Goal: Task Accomplishment & Management: Use online tool/utility

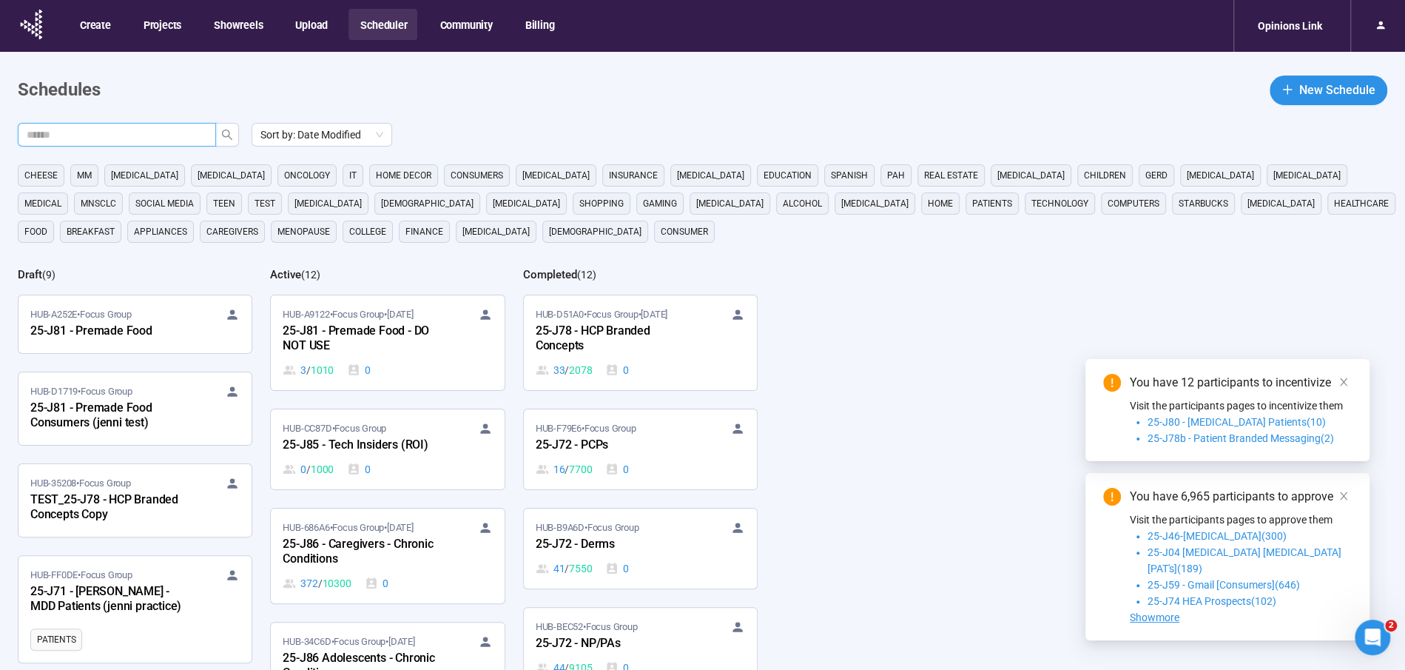
click at [180, 132] on input "text" at bounding box center [111, 135] width 169 height 16
type input "***"
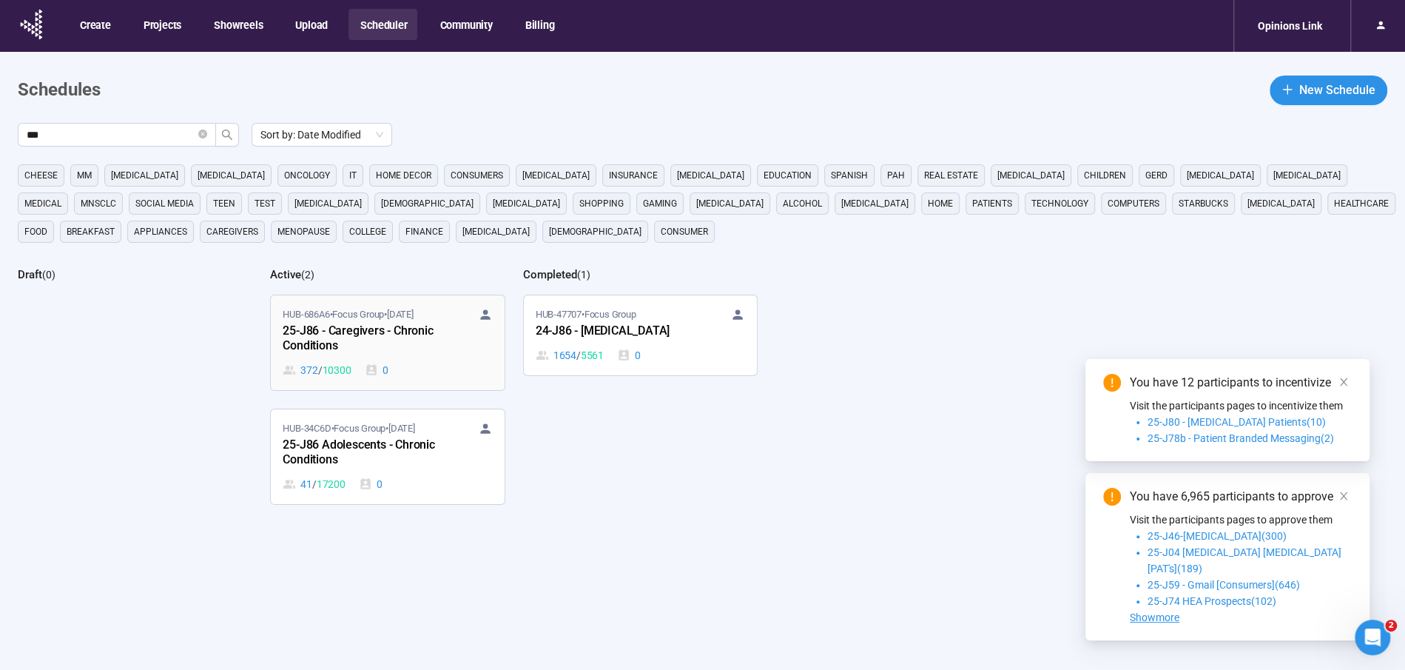
click at [331, 341] on div "25-J86 - Caregivers - Chronic Conditions" at bounding box center [364, 339] width 163 height 34
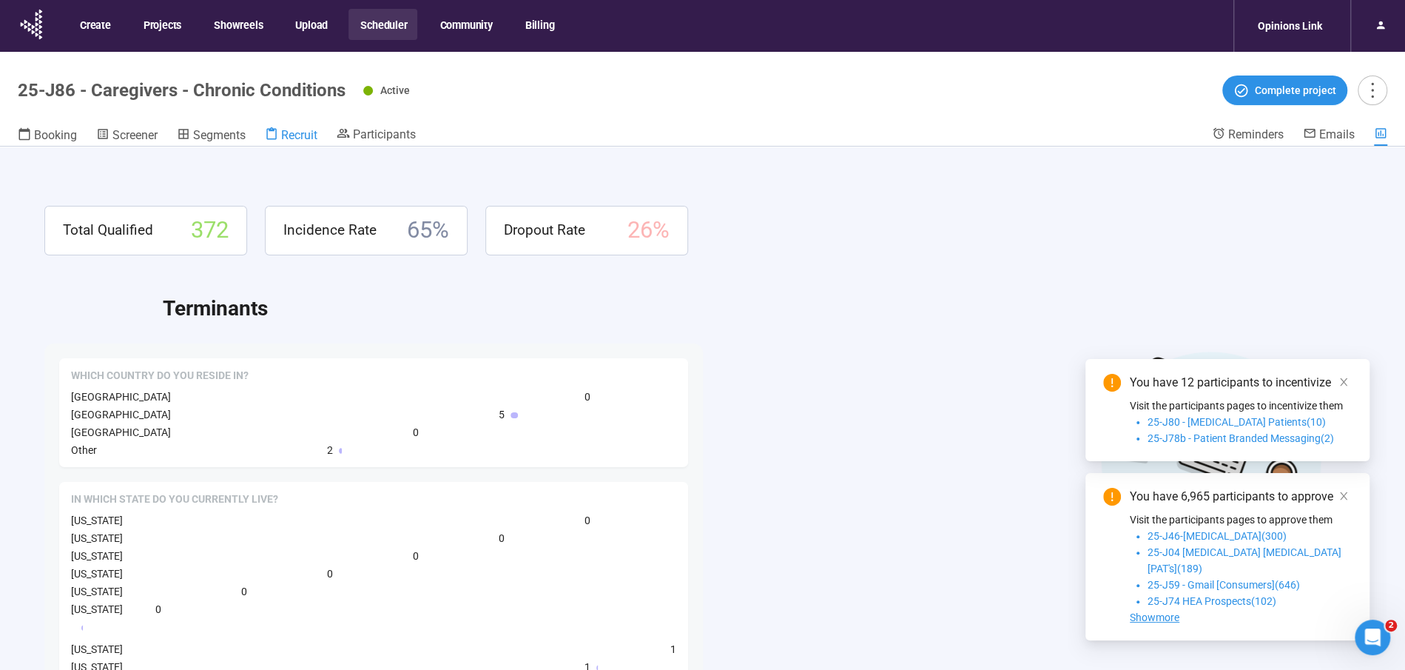
click at [295, 134] on span "Recruit" at bounding box center [299, 135] width 36 height 14
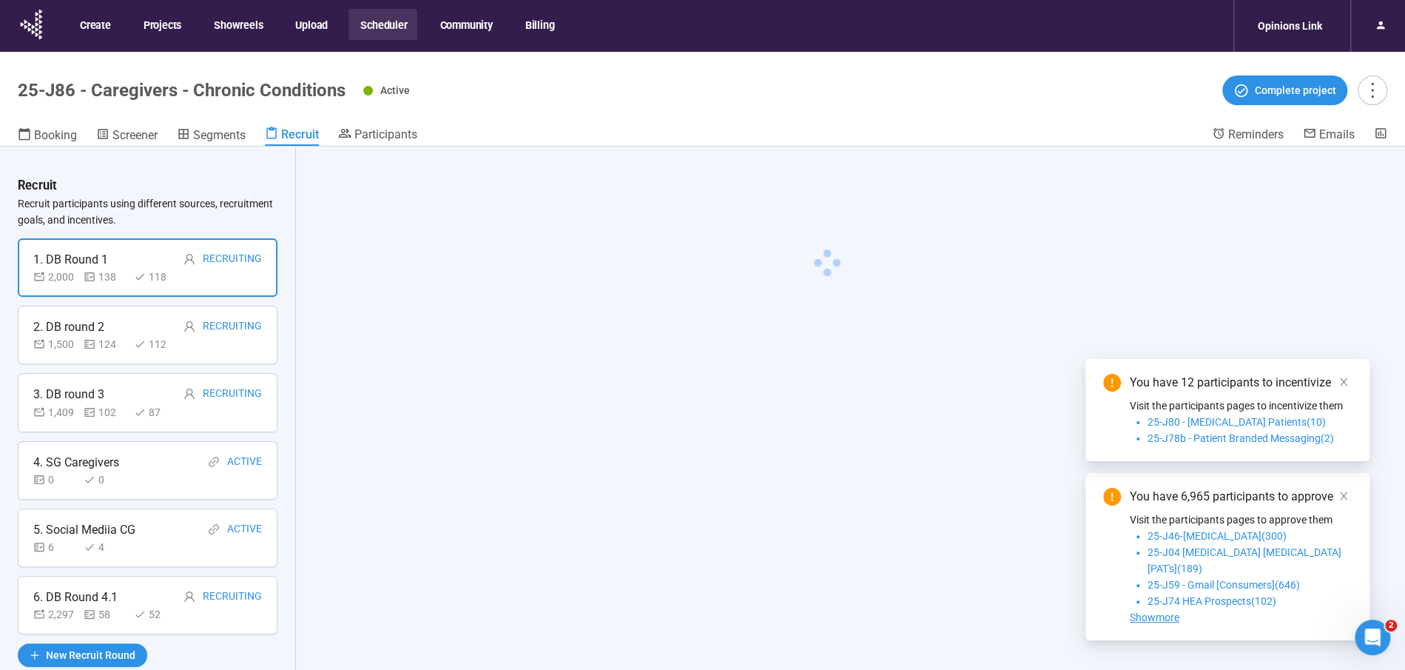
scroll to position [52, 0]
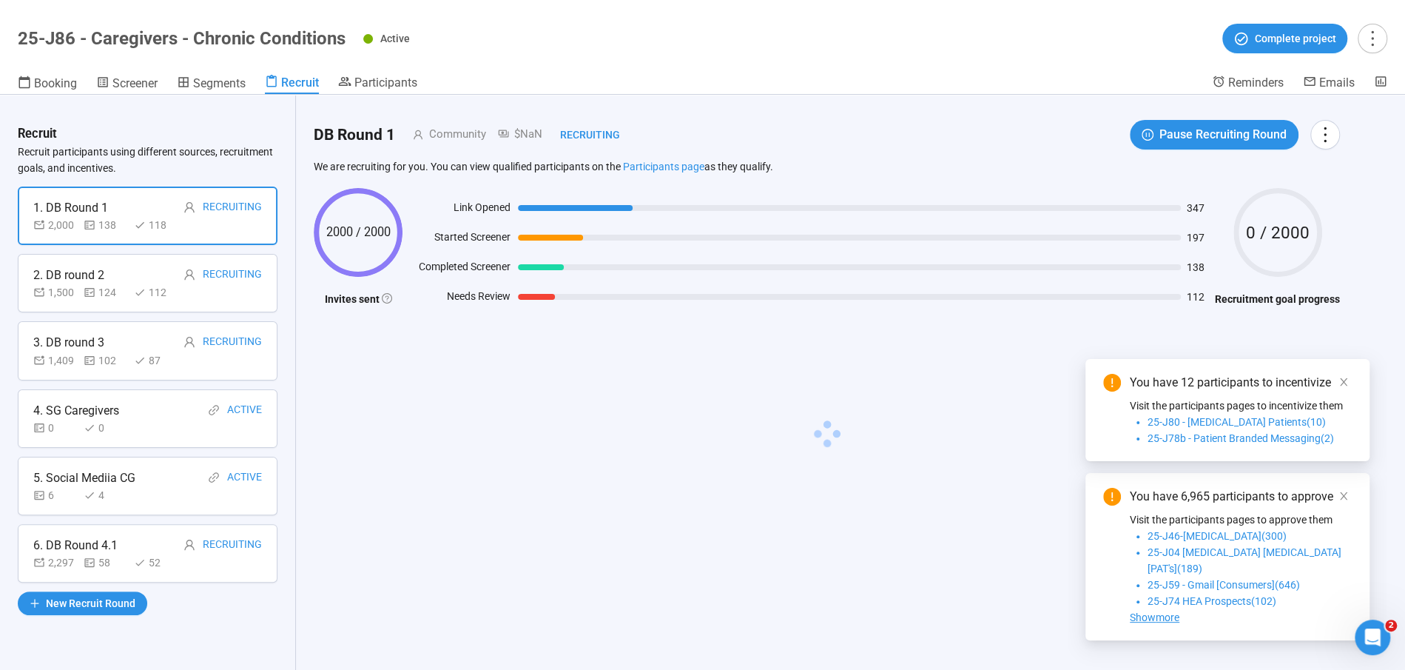
click at [169, 476] on div "5. Social Mediia CG Active" at bounding box center [147, 477] width 229 height 18
click at [97, 487] on div "4" at bounding box center [106, 495] width 44 height 16
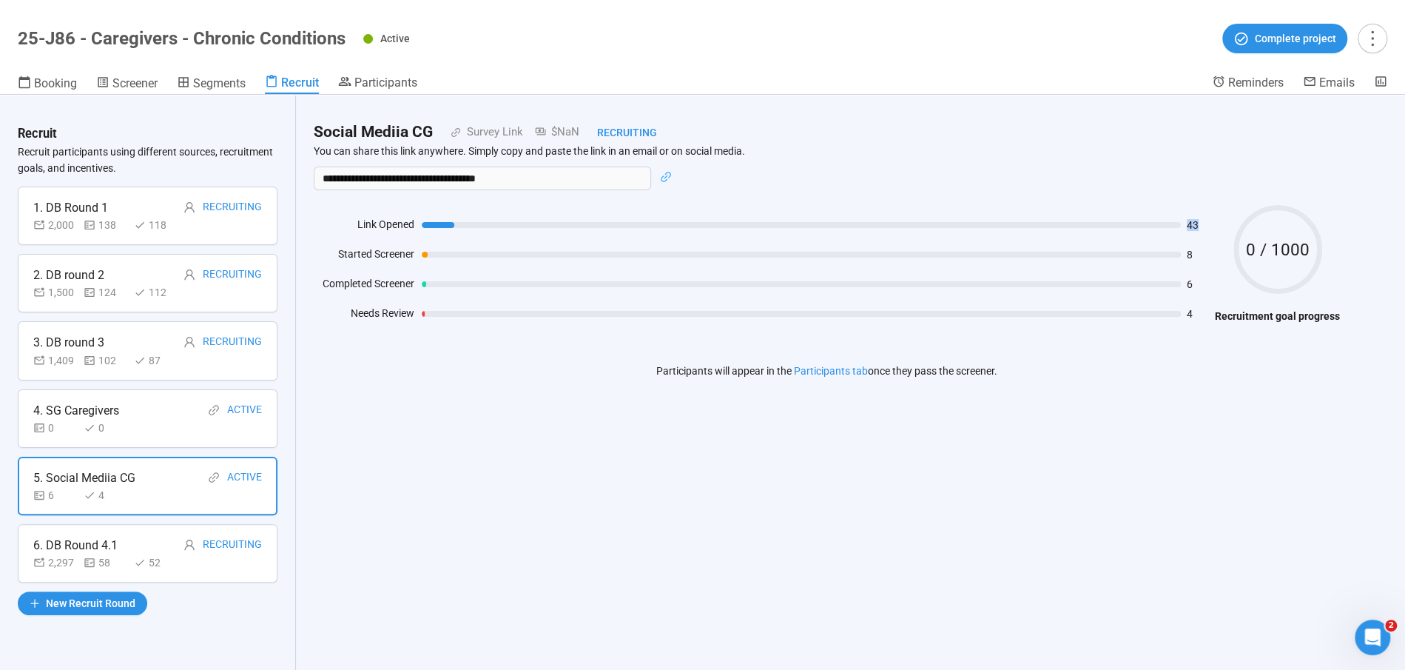
drag, startPoint x: 1185, startPoint y: 218, endPoint x: 1202, endPoint y: 229, distance: 19.9
click at [1202, 229] on div "43" at bounding box center [815, 224] width 786 height 16
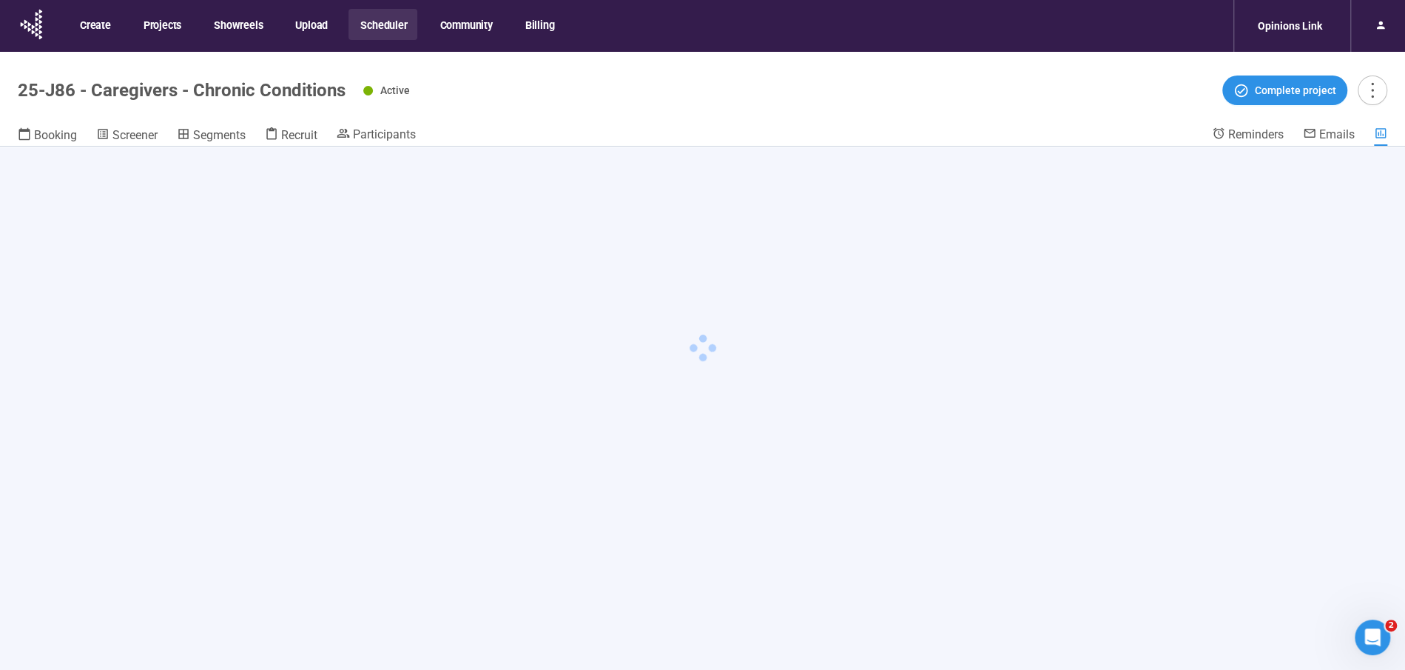
click at [388, 26] on button "Scheduler" at bounding box center [383, 24] width 69 height 31
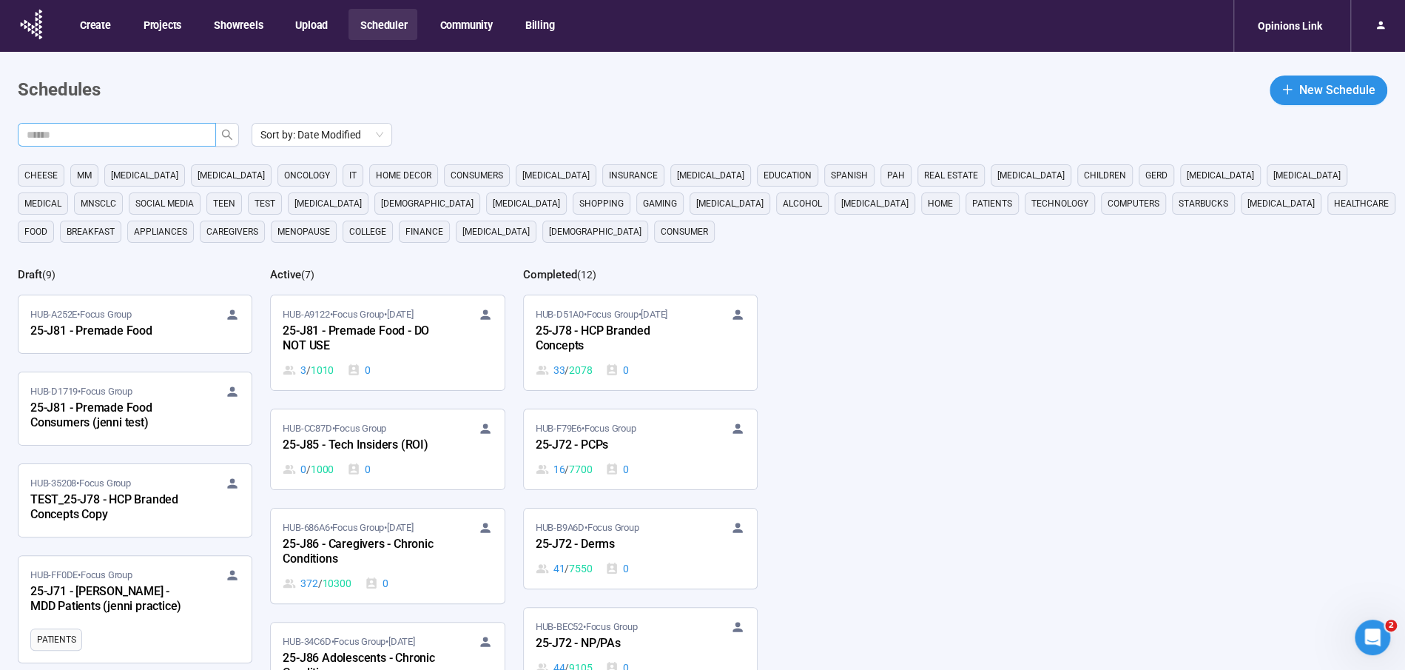
click at [154, 140] on input "text" at bounding box center [111, 135] width 169 height 16
type input "***"
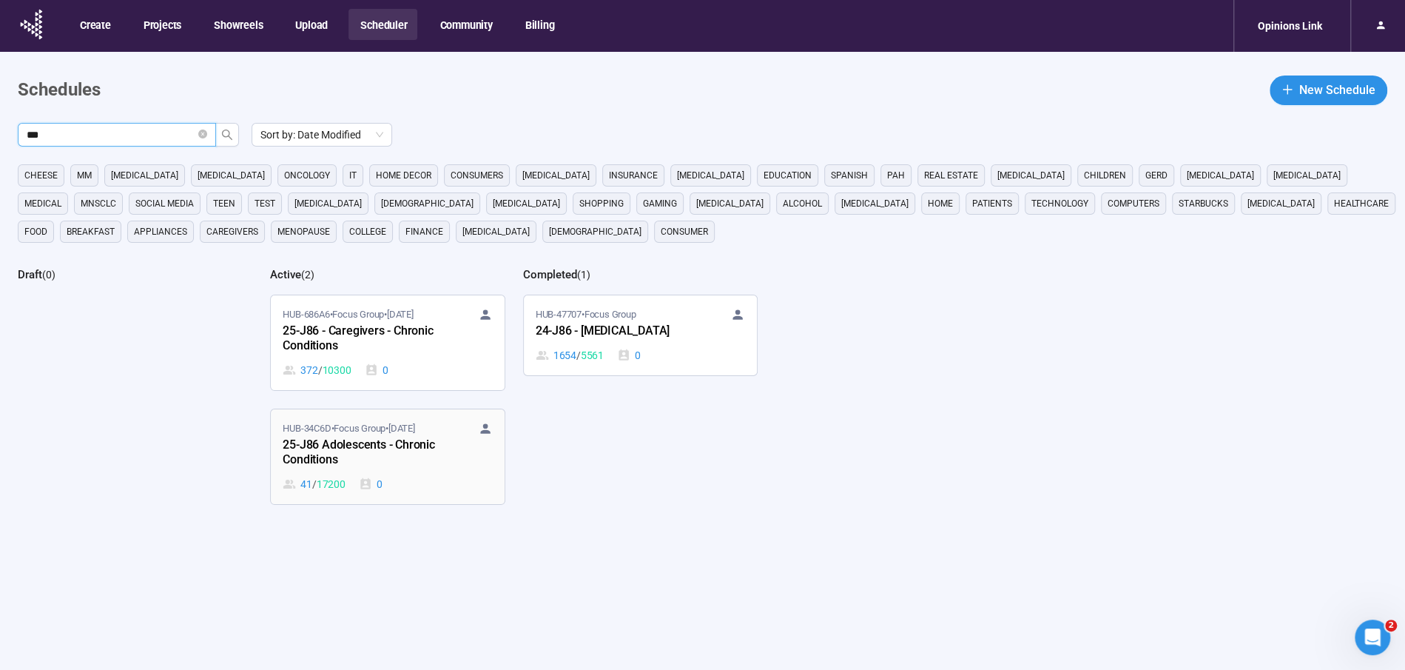
click at [357, 454] on div "25-J86 Adolescents - Chronic Conditions" at bounding box center [364, 453] width 163 height 34
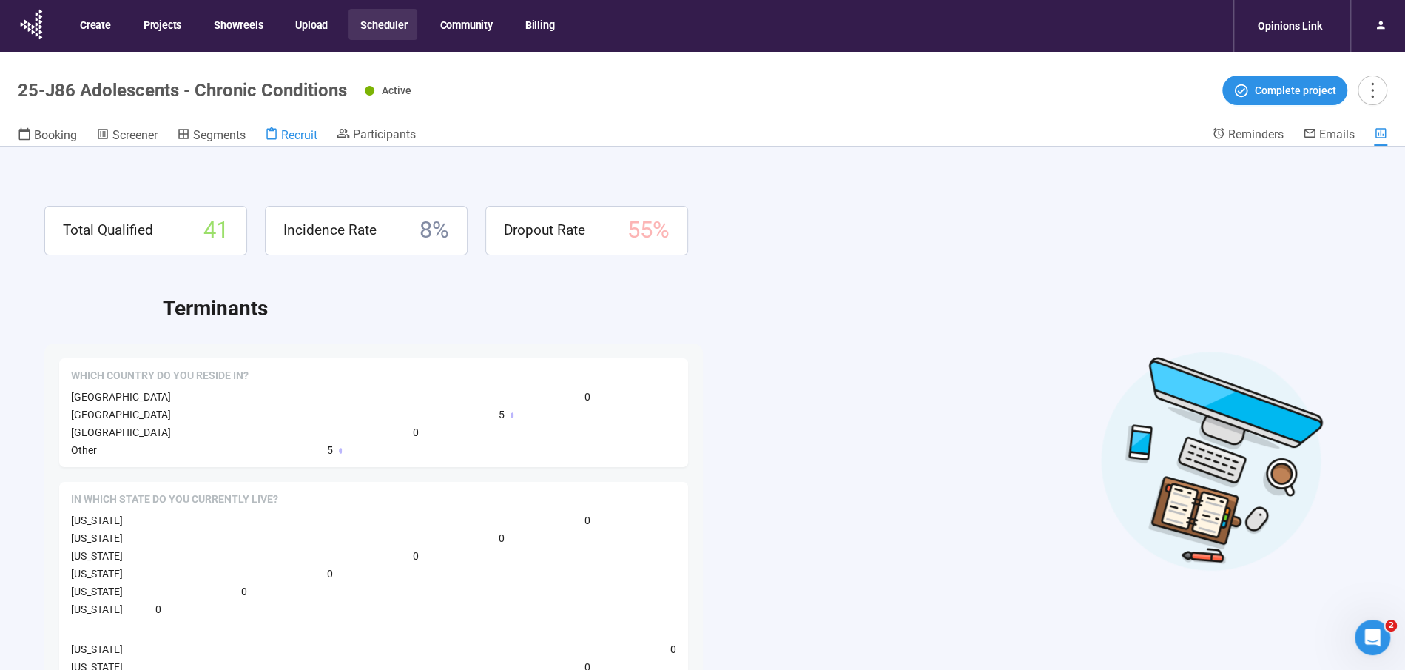
click at [285, 136] on span "Recruit" at bounding box center [299, 135] width 36 height 14
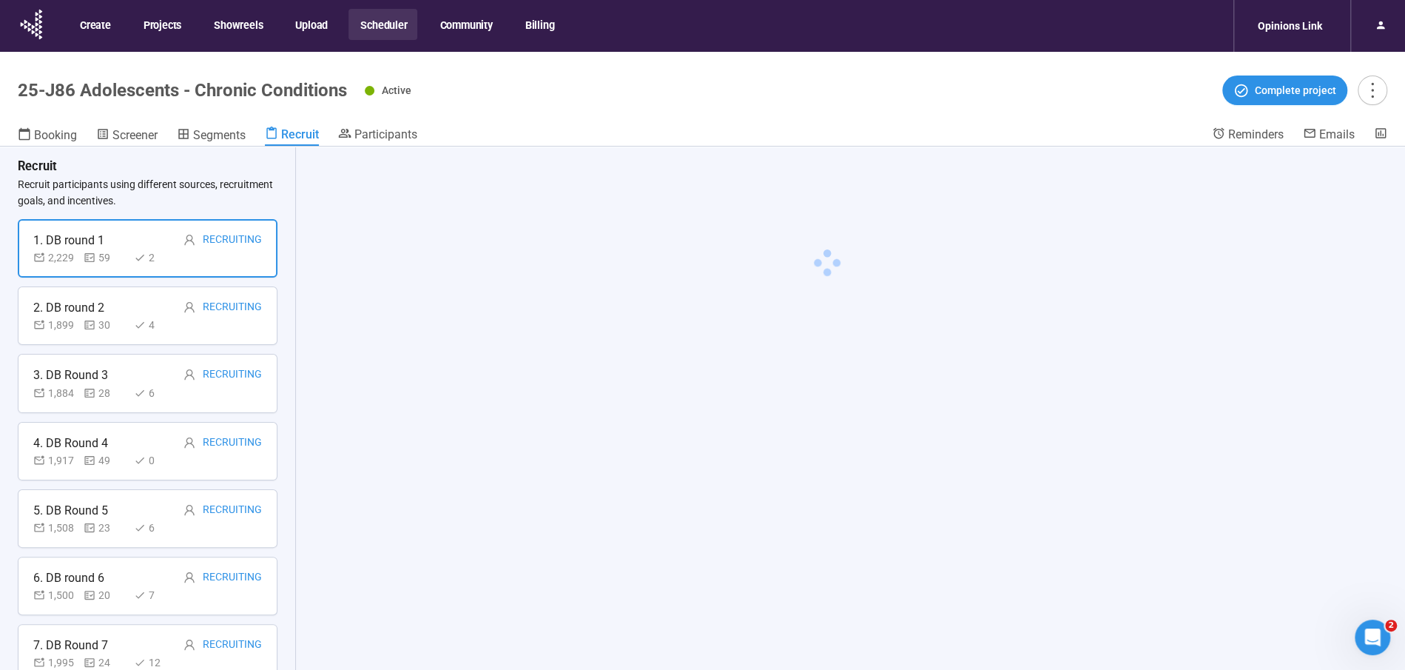
scroll to position [246, 0]
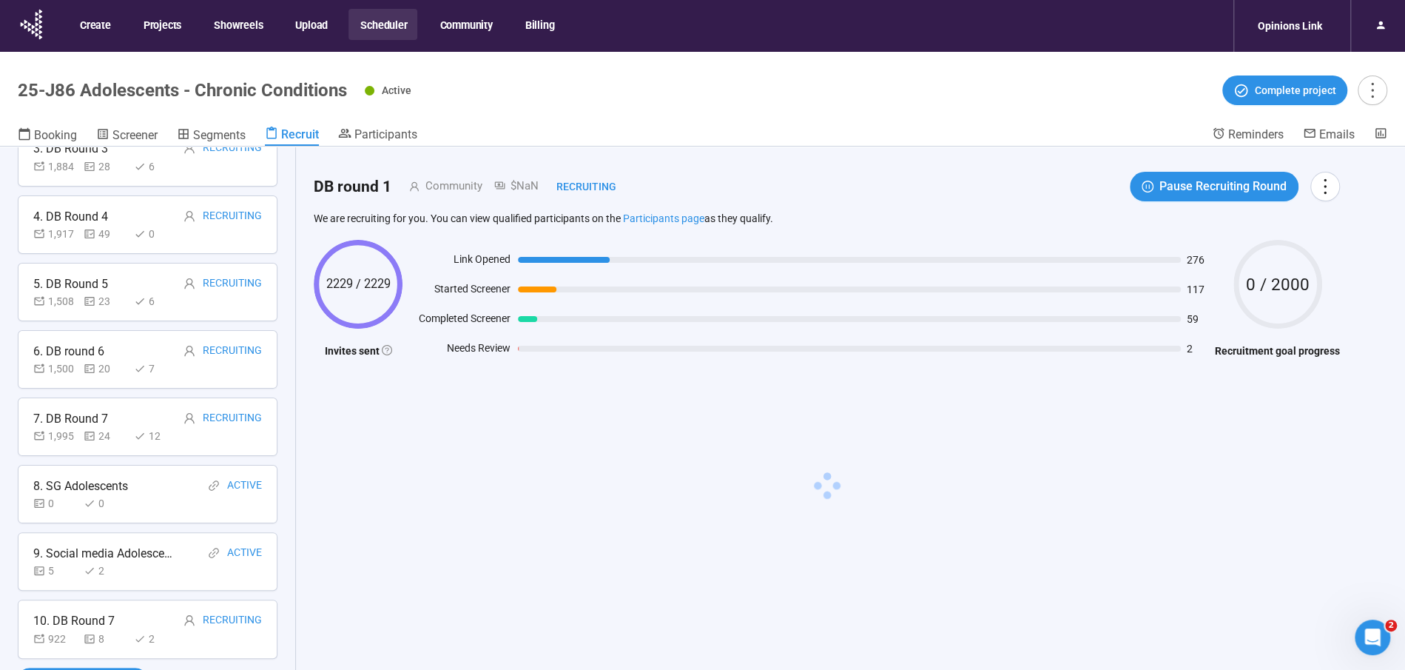
click at [75, 536] on div "9. Social media Adolescent Active 5 2" at bounding box center [148, 561] width 260 height 58
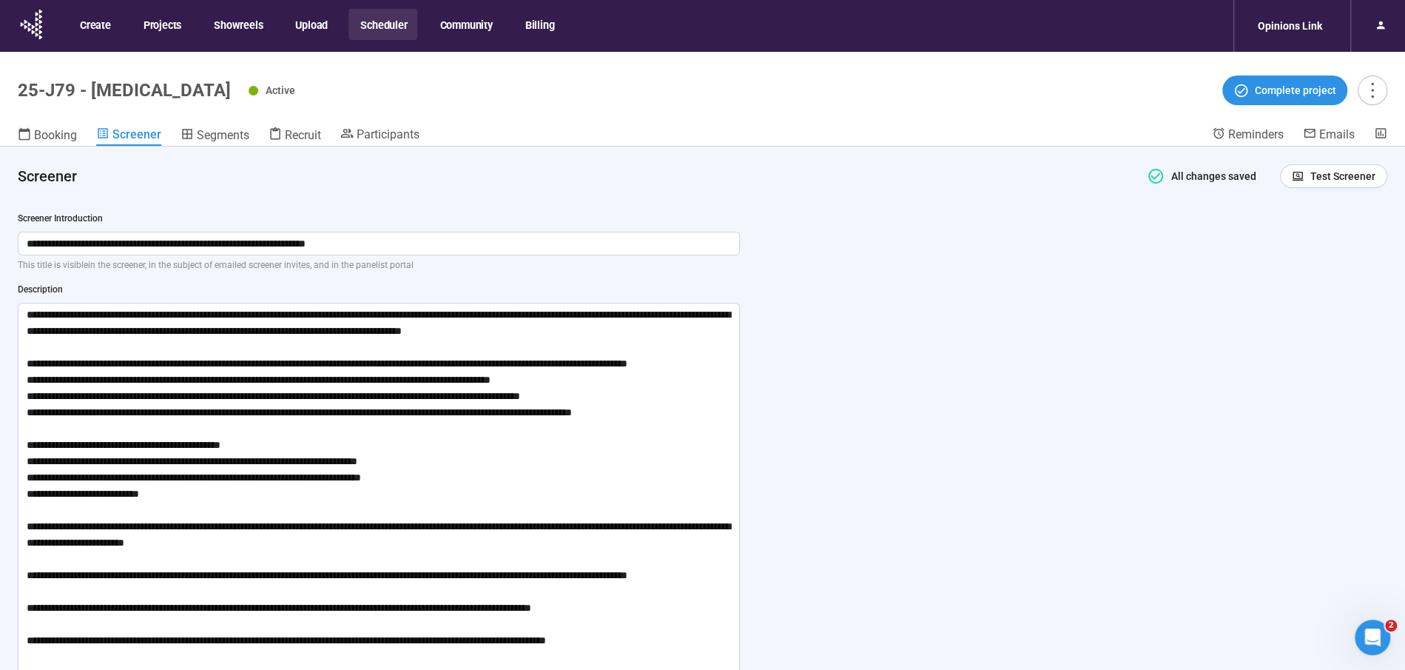
click at [377, 27] on button "Scheduler" at bounding box center [383, 24] width 69 height 31
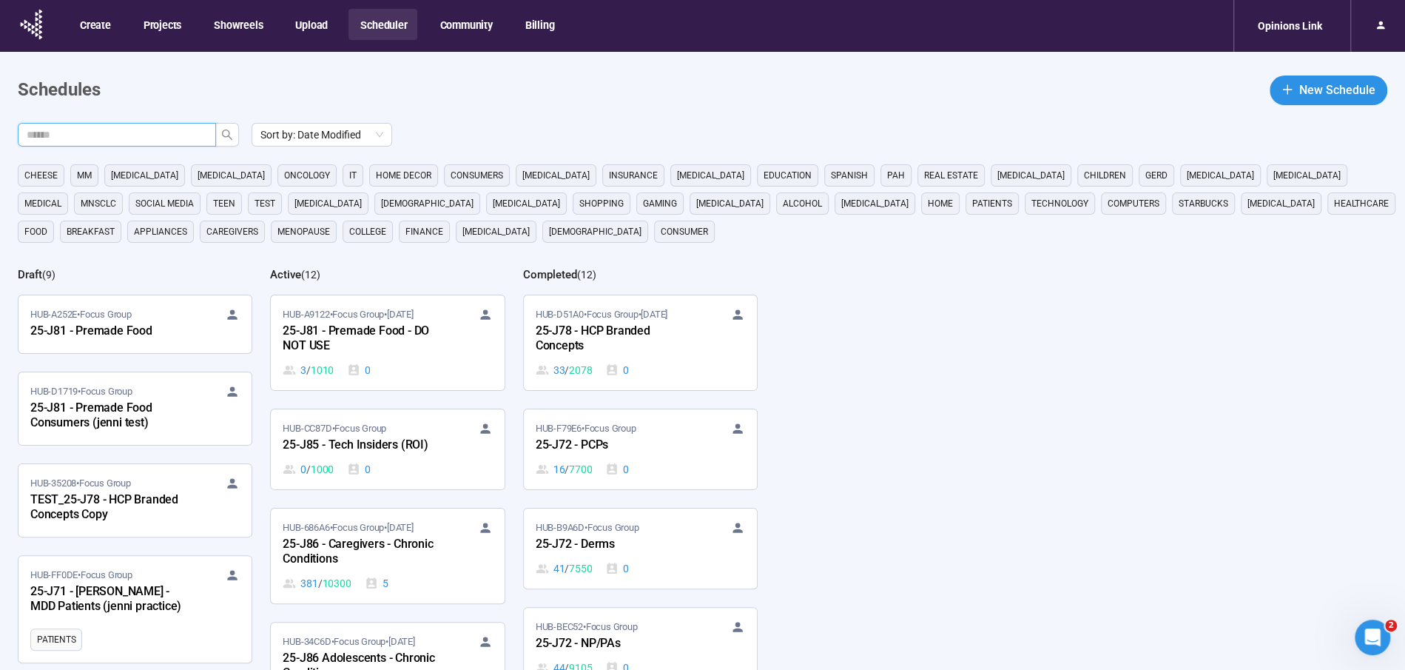
click at [188, 136] on input "text" at bounding box center [111, 135] width 169 height 16
click at [230, 132] on icon "search" at bounding box center [227, 135] width 12 height 12
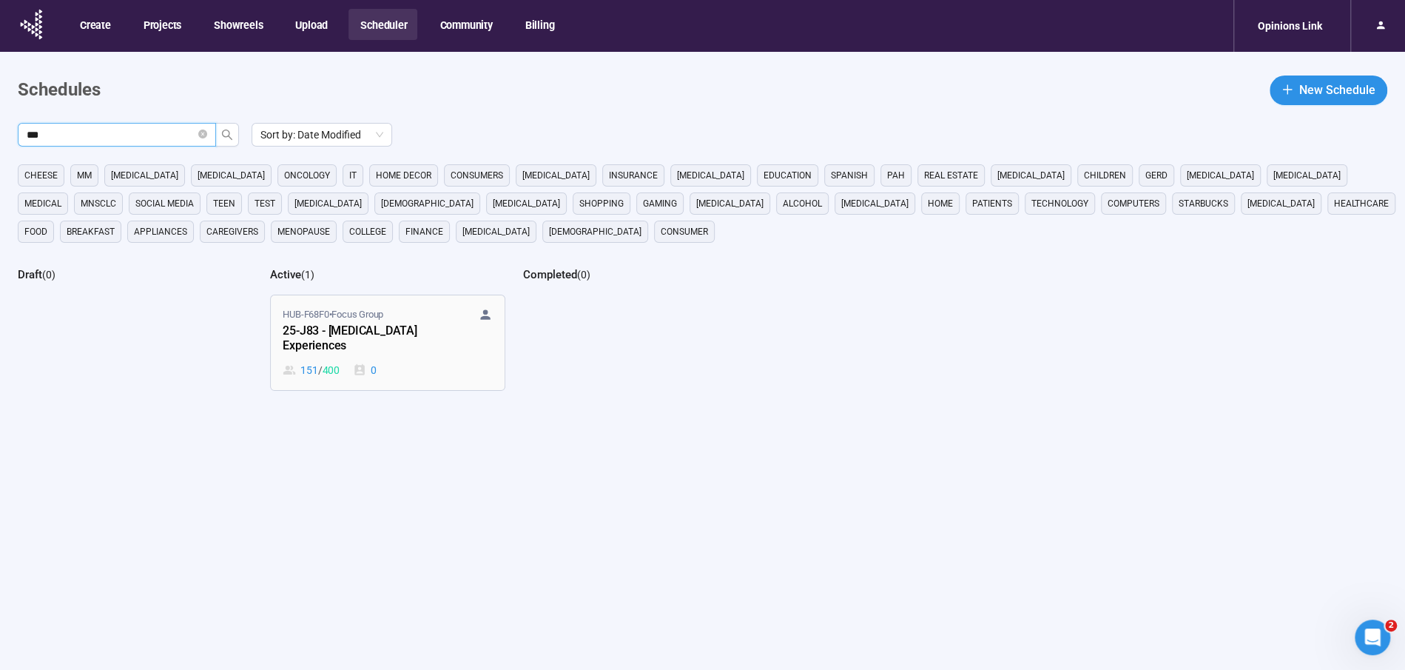
type input "***"
click at [363, 322] on div "25-J83 - [MEDICAL_DATA] Experiences" at bounding box center [364, 339] width 163 height 34
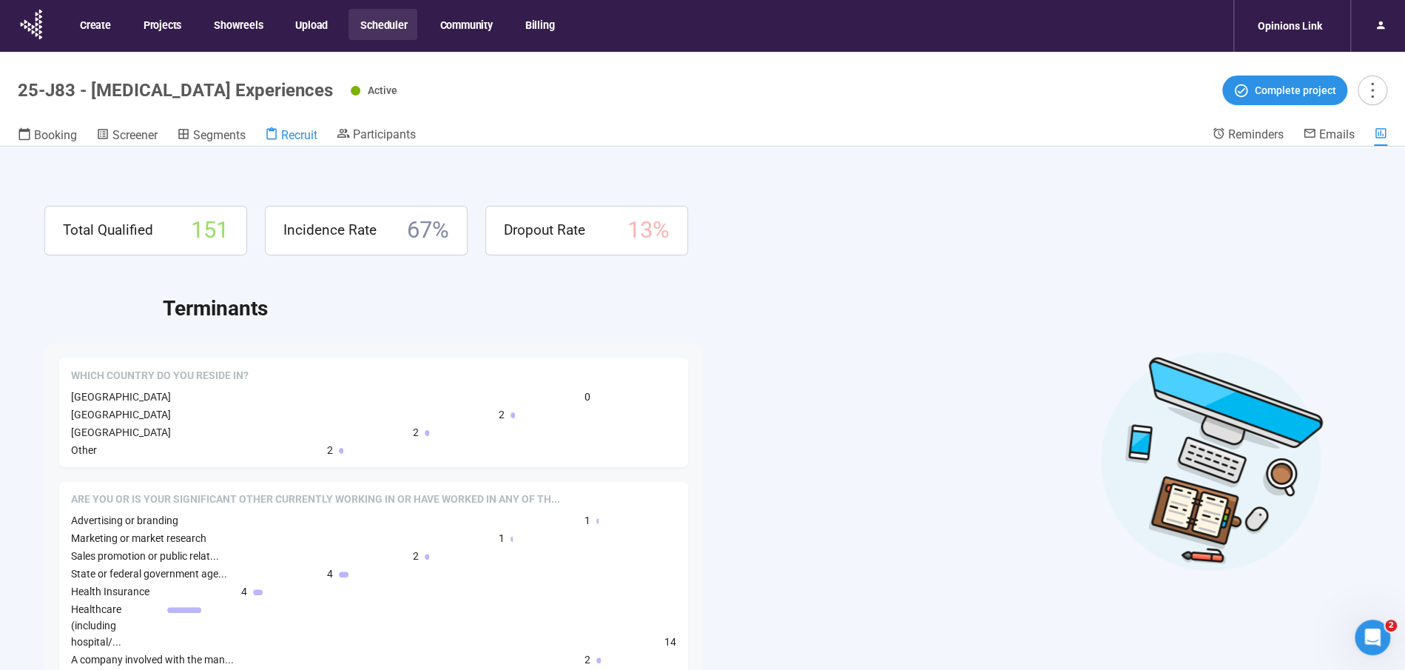
click at [305, 132] on span "Recruit" at bounding box center [299, 135] width 36 height 14
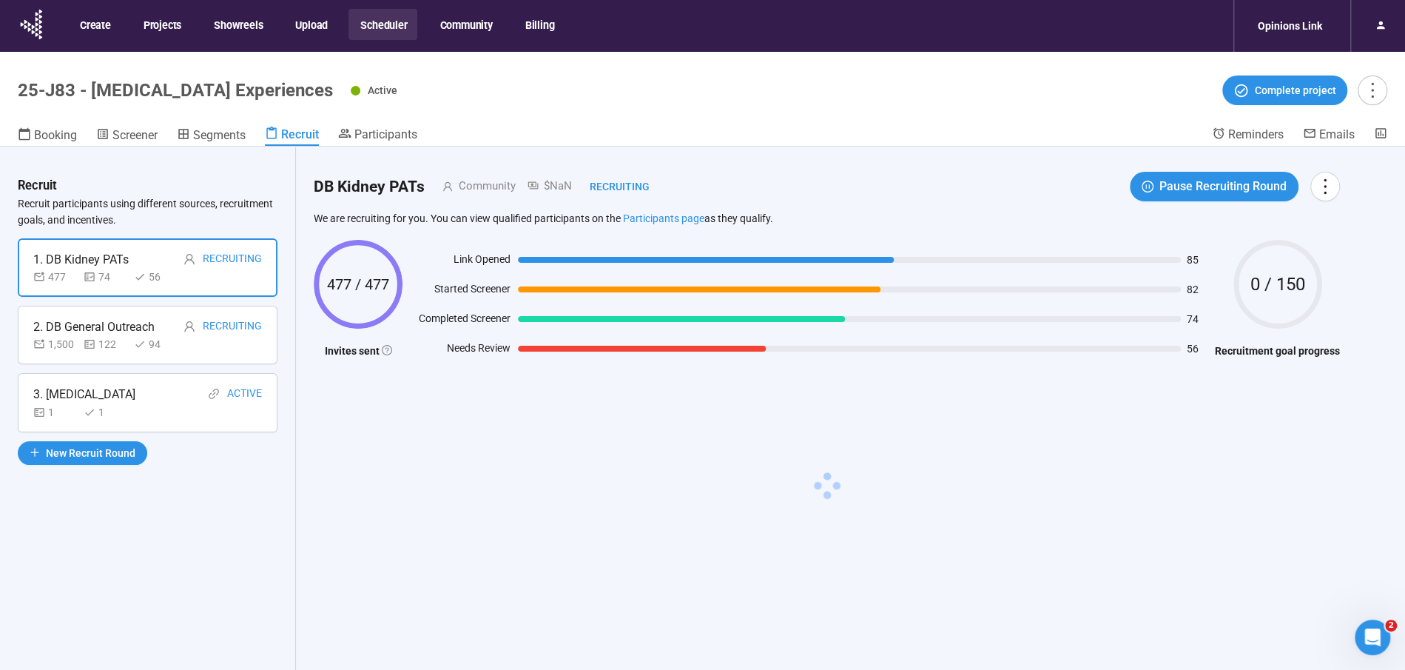
click at [114, 395] on div "3. [MEDICAL_DATA]" at bounding box center [84, 394] width 102 height 18
click at [113, 391] on div "3. [MEDICAL_DATA]" at bounding box center [84, 394] width 102 height 18
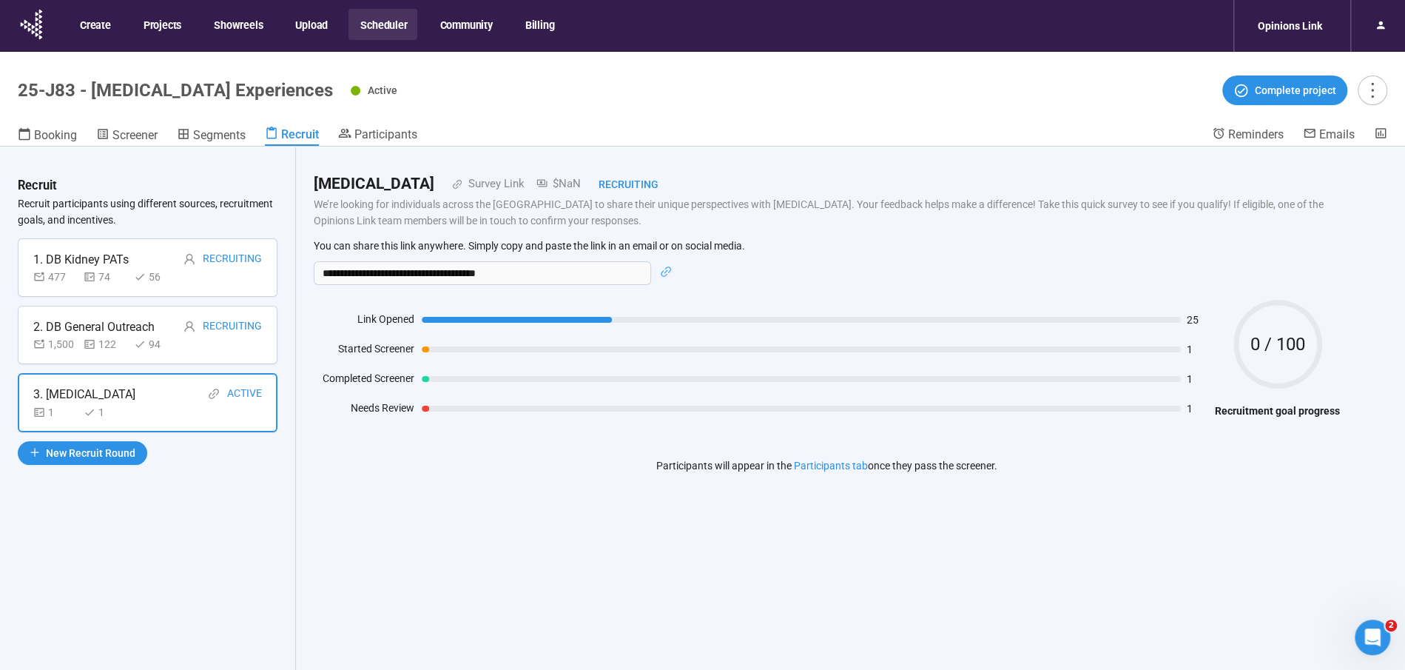
click at [491, 536] on div "**********" at bounding box center [827, 434] width 1062 height 575
